Goal: Task Accomplishment & Management: Manage account settings

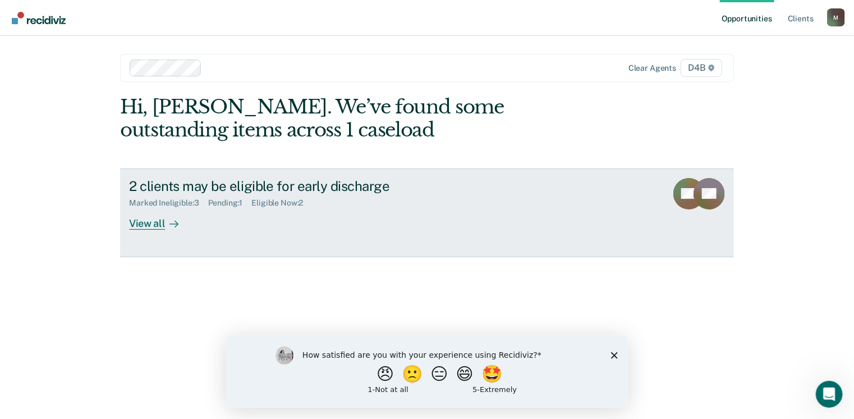
click at [252, 186] on div "2 clients may be eligible for early discharge" at bounding box center [326, 186] width 394 height 16
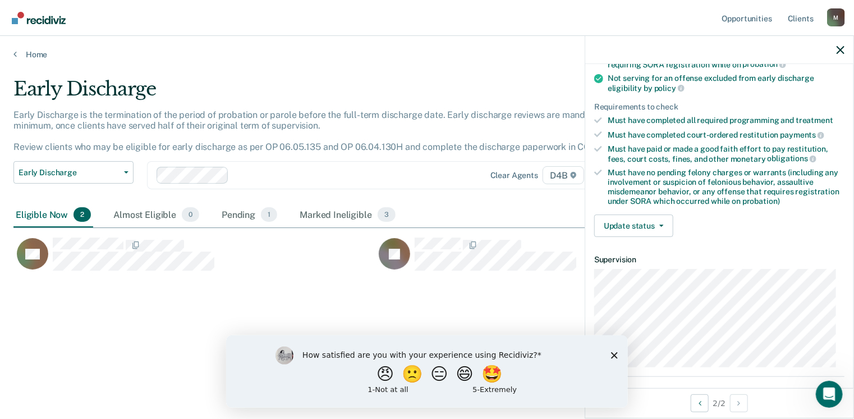
scroll to position [168, 0]
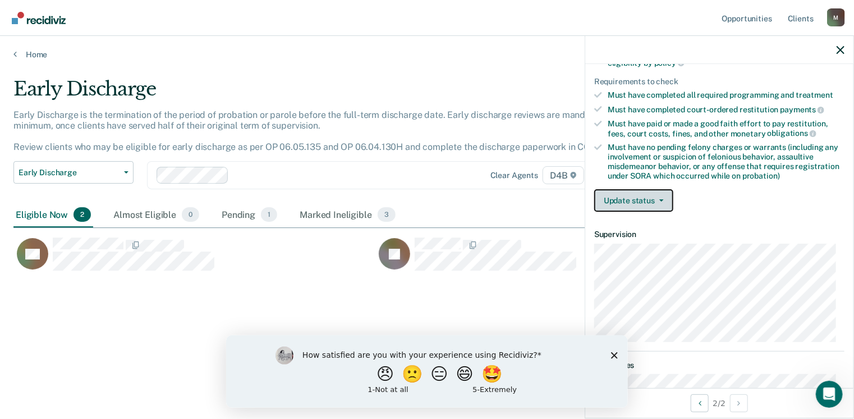
click at [624, 198] on button "Update status" at bounding box center [633, 200] width 79 height 22
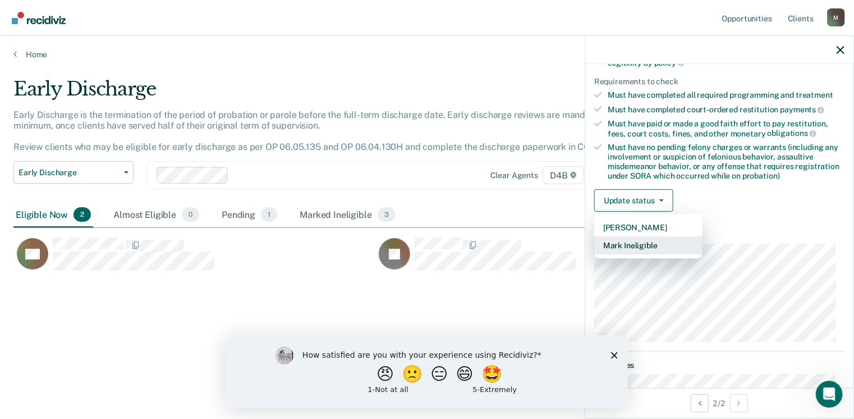
click at [630, 245] on button "Mark Ineligible" at bounding box center [648, 245] width 108 height 18
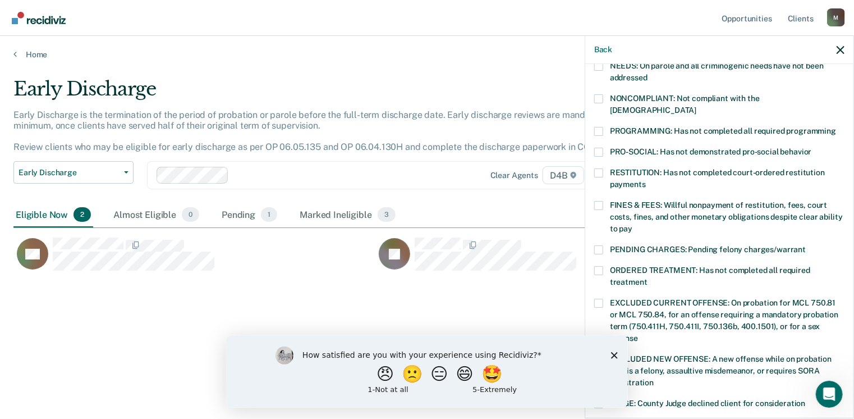
scroll to position [141, 0]
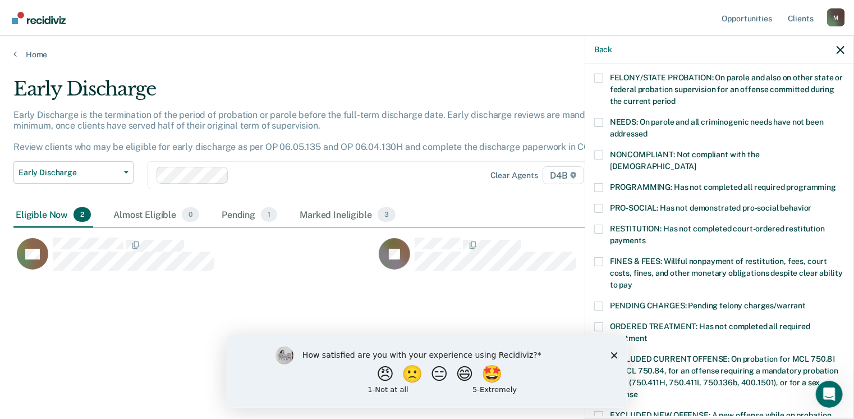
click at [601, 153] on span at bounding box center [598, 154] width 9 height 9
click at [697, 162] on input "NONCOMPLIANT: Not compliant with the [DEMOGRAPHIC_DATA]" at bounding box center [697, 162] width 0 height 0
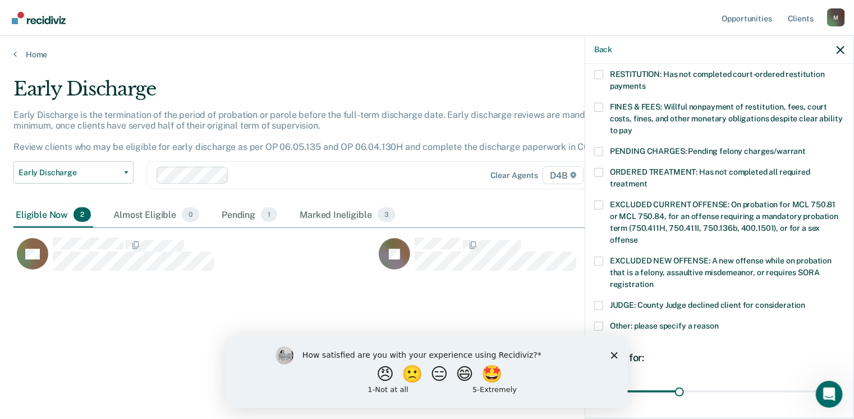
scroll to position [365, 0]
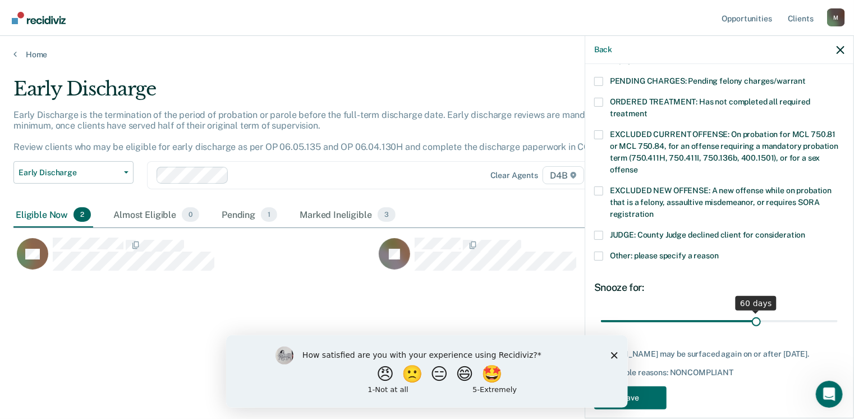
drag, startPoint x: 678, startPoint y: 308, endPoint x: 752, endPoint y: 308, distance: 73.5
type input "60"
click at [752, 312] on input "range" at bounding box center [719, 322] width 237 height 20
click at [660, 386] on button "Save" at bounding box center [630, 397] width 72 height 23
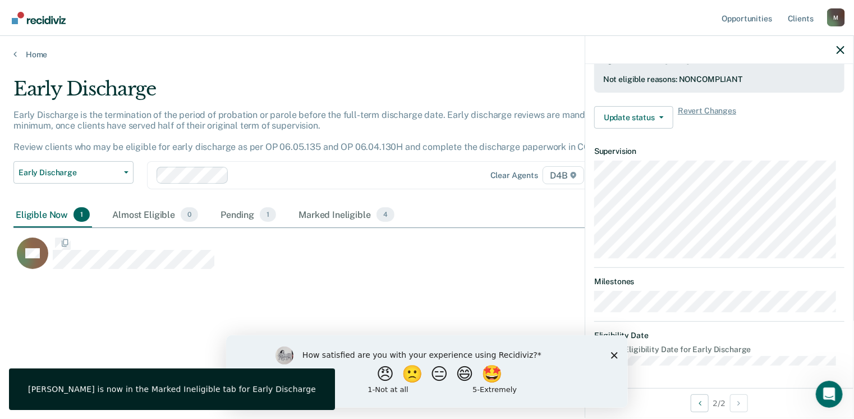
scroll to position [330, 0]
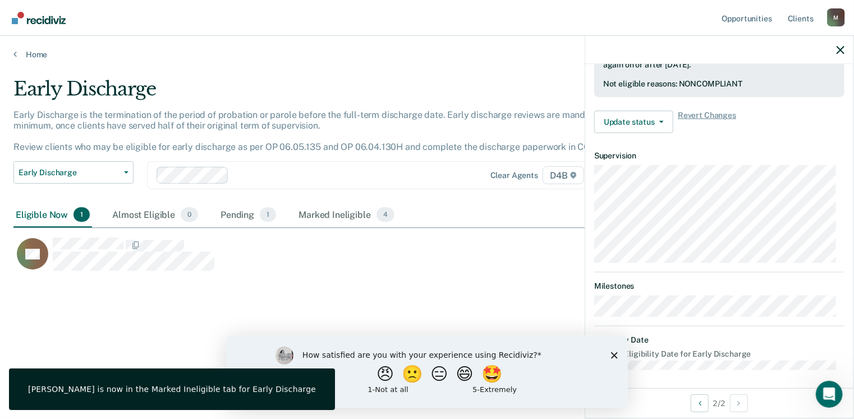
click at [267, 281] on div "Early Discharge Early Discharge is the termination of the period of probation o…" at bounding box center [426, 205] width 827 height 257
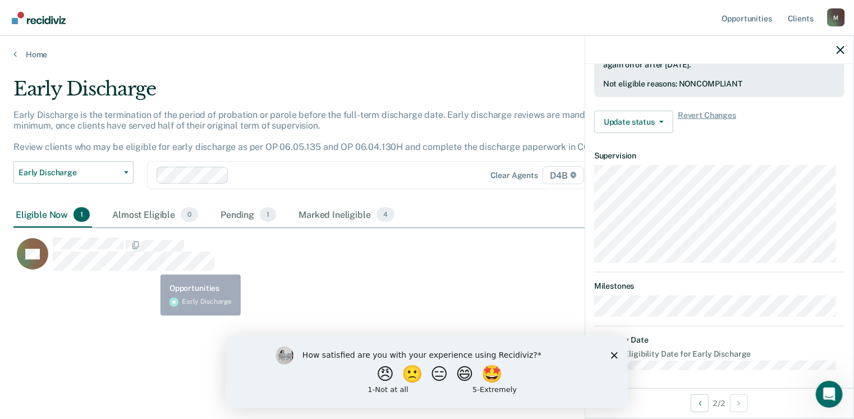
click at [133, 289] on div "Early Discharge Early Discharge is the termination of the period of probation o…" at bounding box center [426, 205] width 827 height 257
click at [332, 275] on div "RC" at bounding box center [375, 259] width 724 height 45
drag, startPoint x: 616, startPoint y: 354, endPoint x: 712, endPoint y: 662, distance: 323.5
click at [616, 354] on polygon "Close survey" at bounding box center [614, 354] width 7 height 7
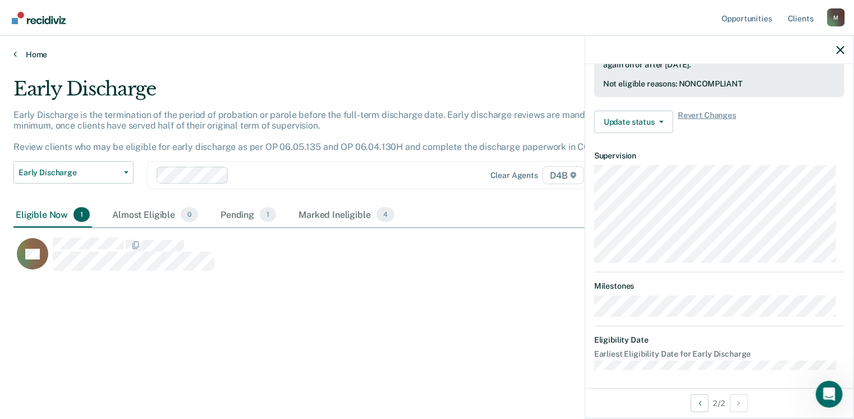
click at [20, 54] on link "Home" at bounding box center [426, 54] width 827 height 10
